Goal: Task Accomplishment & Management: Manage account settings

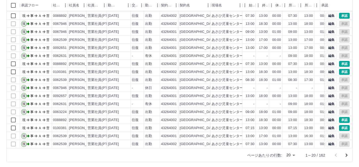
scroll to position [59, 0]
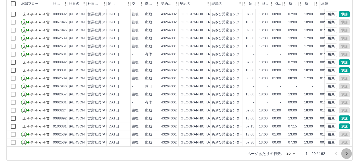
click at [345, 152] on icon "次のページへ" at bounding box center [347, 153] width 6 height 6
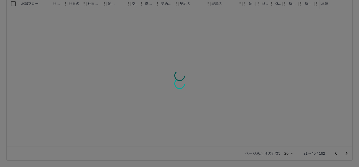
scroll to position [0, 0]
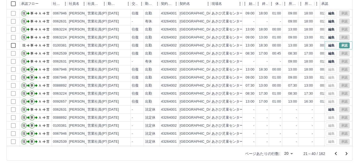
click at [343, 47] on button "承認" at bounding box center [344, 45] width 11 height 6
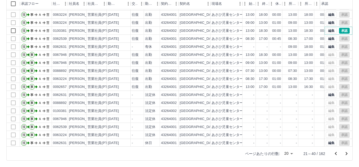
scroll to position [27, 0]
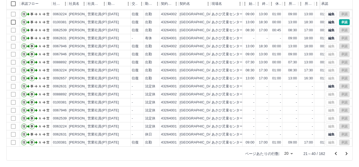
click at [346, 153] on icon "次のページへ" at bounding box center [347, 153] width 6 height 6
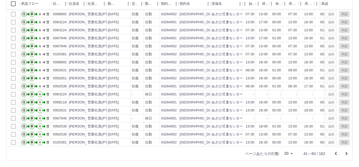
scroll to position [28, 0]
click at [335, 153] on icon "前のページへ" at bounding box center [336, 153] width 6 height 6
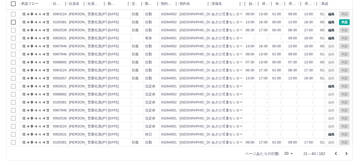
scroll to position [0, 0]
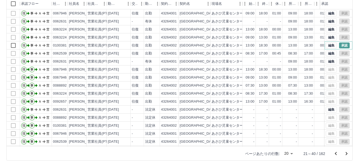
click at [339, 42] on button "承認" at bounding box center [344, 45] width 11 height 6
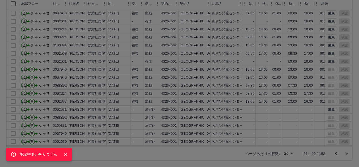
drag, startPoint x: 350, startPoint y: 89, endPoint x: 350, endPoint y: 75, distance: 14.7
click at [350, 75] on div "承認権限がありません" at bounding box center [179, 83] width 359 height 167
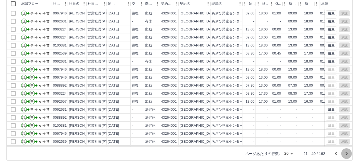
click at [347, 153] on icon "次のページへ" at bounding box center [347, 153] width 2 height 3
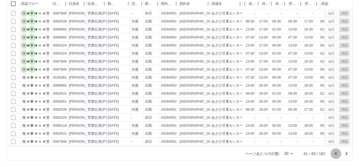
click at [337, 153] on icon "前のページへ" at bounding box center [336, 153] width 6 height 6
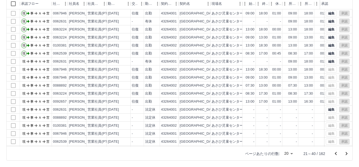
click at [337, 153] on icon "前のページへ" at bounding box center [336, 153] width 6 height 6
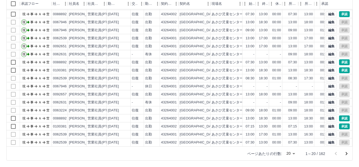
scroll to position [28, 0]
click at [342, 123] on button "承認" at bounding box center [344, 126] width 11 height 6
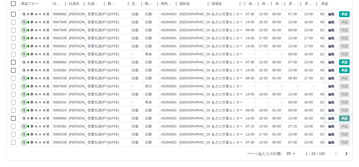
click at [341, 115] on button "承認" at bounding box center [344, 118] width 11 height 6
click at [340, 67] on button "承認" at bounding box center [344, 70] width 11 height 6
click at [339, 59] on button "承認" at bounding box center [344, 62] width 11 height 6
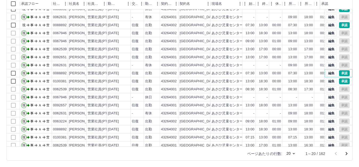
scroll to position [10, 0]
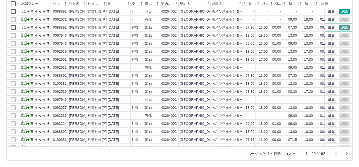
click at [339, 26] on button "承認" at bounding box center [344, 28] width 11 height 6
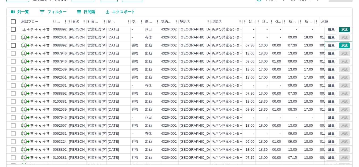
scroll to position [0, 0]
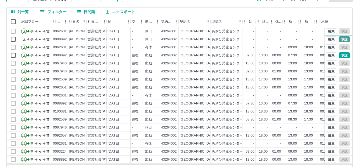
click at [340, 40] on button "承認" at bounding box center [344, 39] width 11 height 6
